Goal: Information Seeking & Learning: Learn about a topic

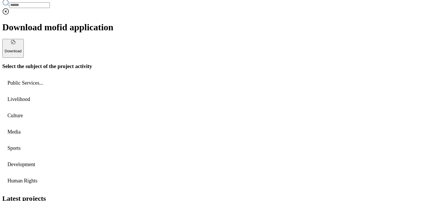
scroll to position [200, 0]
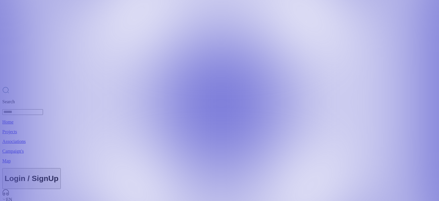
scroll to position [195, 0]
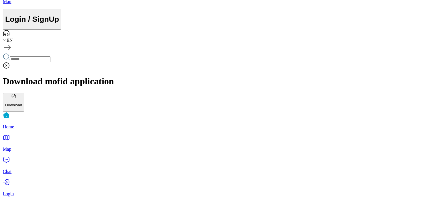
scroll to position [0, 0]
